Goal: Task Accomplishment & Management: Manage account settings

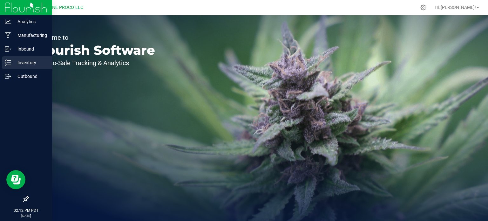
click at [10, 59] on icon at bounding box center [8, 62] width 6 height 6
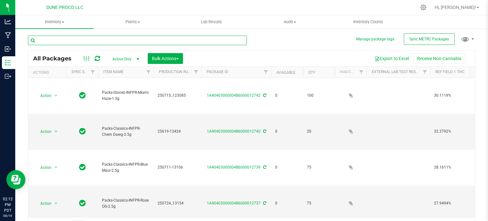
click at [126, 42] on input "text" at bounding box center [137, 41] width 219 height 10
type input "22143"
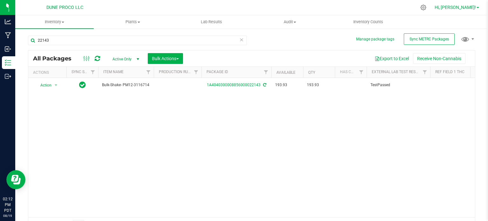
click at [481, 9] on link "Hi, [PERSON_NAME]!" at bounding box center [457, 7] width 50 height 7
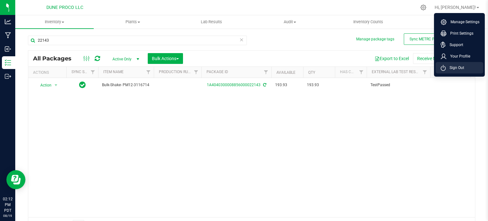
click at [454, 67] on span "Sign Out" at bounding box center [455, 68] width 18 height 6
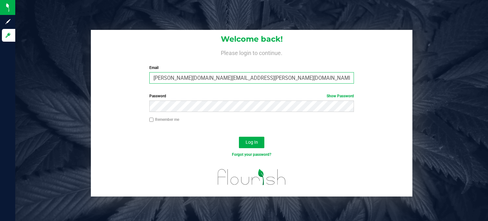
click at [194, 80] on input "[PERSON_NAME][DOMAIN_NAME][EMAIL_ADDRESS][PERSON_NAME][DOMAIN_NAME]" at bounding box center [251, 77] width 205 height 11
type input "[PERSON_NAME][EMAIL_ADDRESS][PERSON_NAME][DOMAIN_NAME]"
click at [239, 137] on button "Log In" at bounding box center [251, 142] width 25 height 11
